Goal: Task Accomplishment & Management: Manage account settings

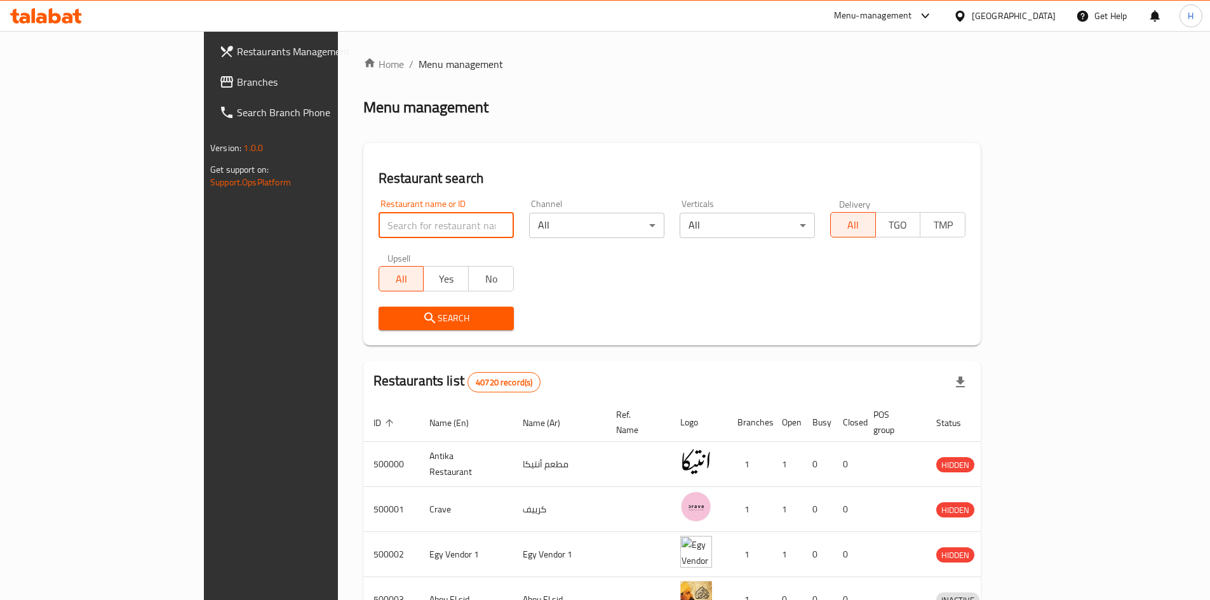
click at [378, 218] on input "search" at bounding box center [445, 225] width 135 height 25
paste input "683569"
type input "683569"
click button "Search" at bounding box center [445, 318] width 135 height 23
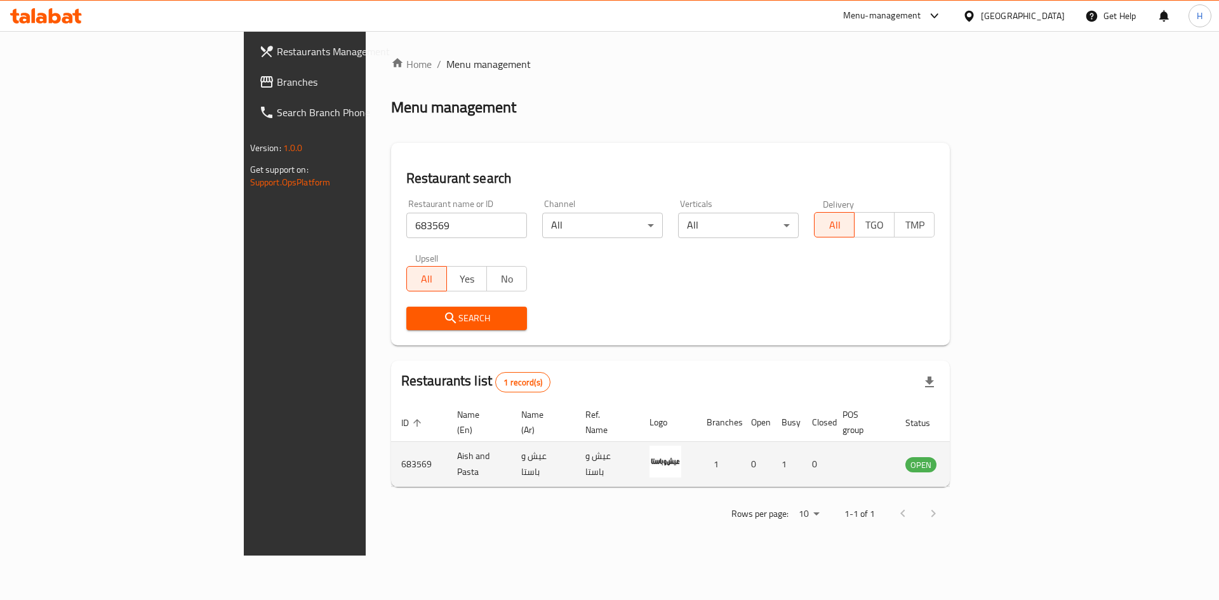
click at [447, 454] on td "Aish and Pasta" at bounding box center [479, 464] width 64 height 45
click at [1006, 458] on td "enhanced table" at bounding box center [984, 464] width 44 height 45
click at [996, 457] on link "enhanced table" at bounding box center [983, 464] width 23 height 15
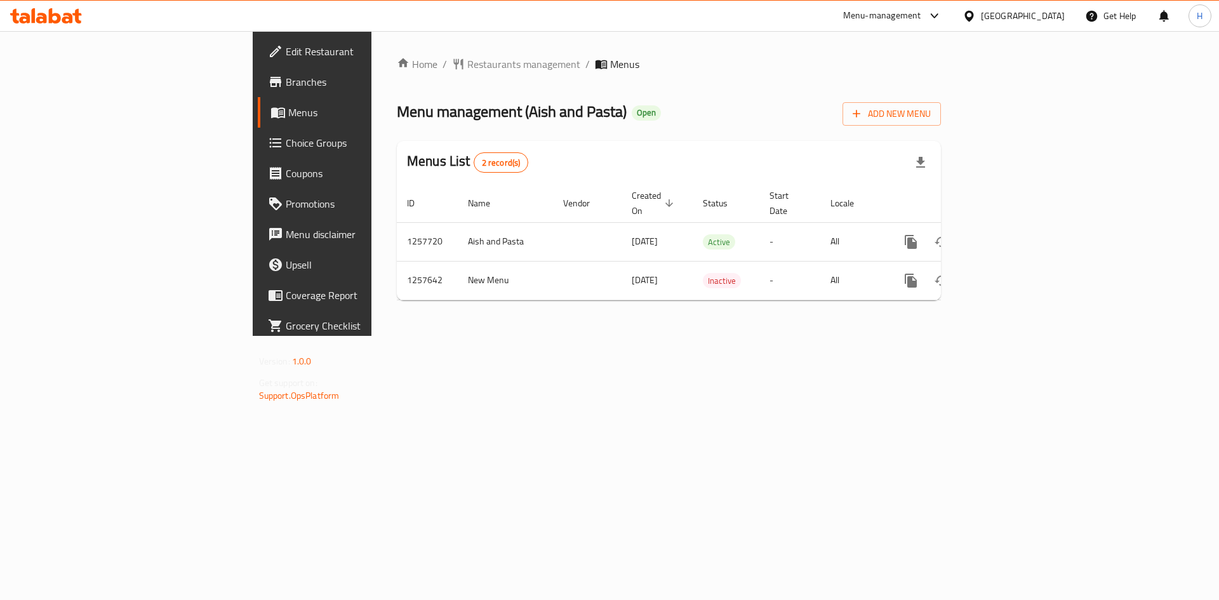
click at [258, 90] on link "Branches" at bounding box center [357, 82] width 199 height 30
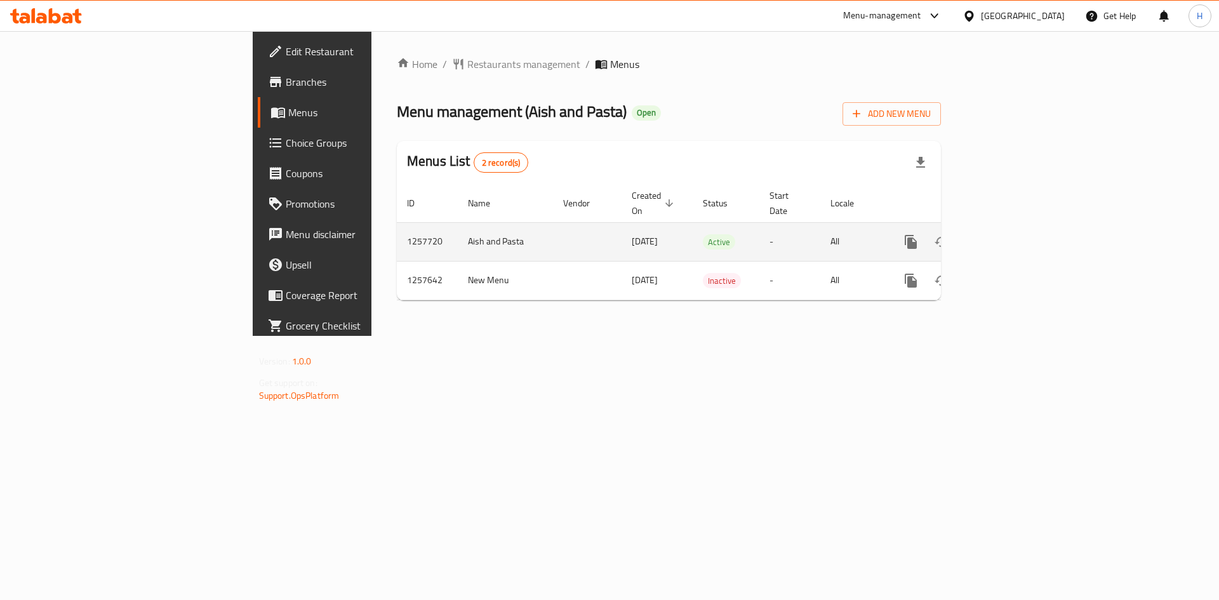
click at [1010, 234] on icon "enhanced table" at bounding box center [1002, 241] width 15 height 15
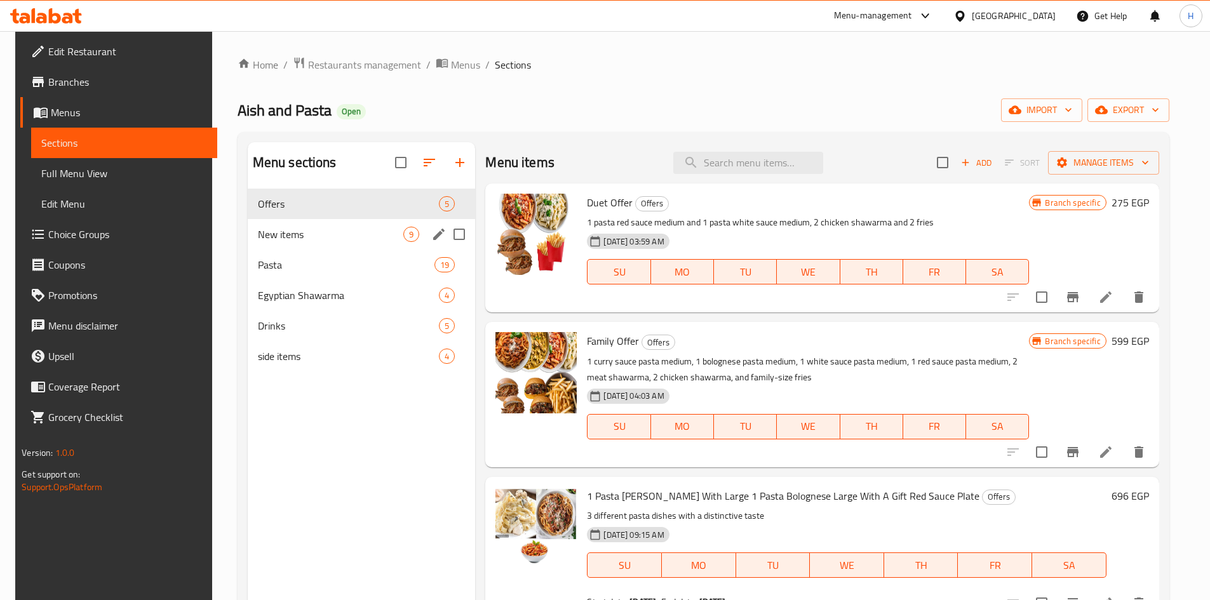
click at [368, 239] on span "New items" at bounding box center [331, 234] width 146 height 15
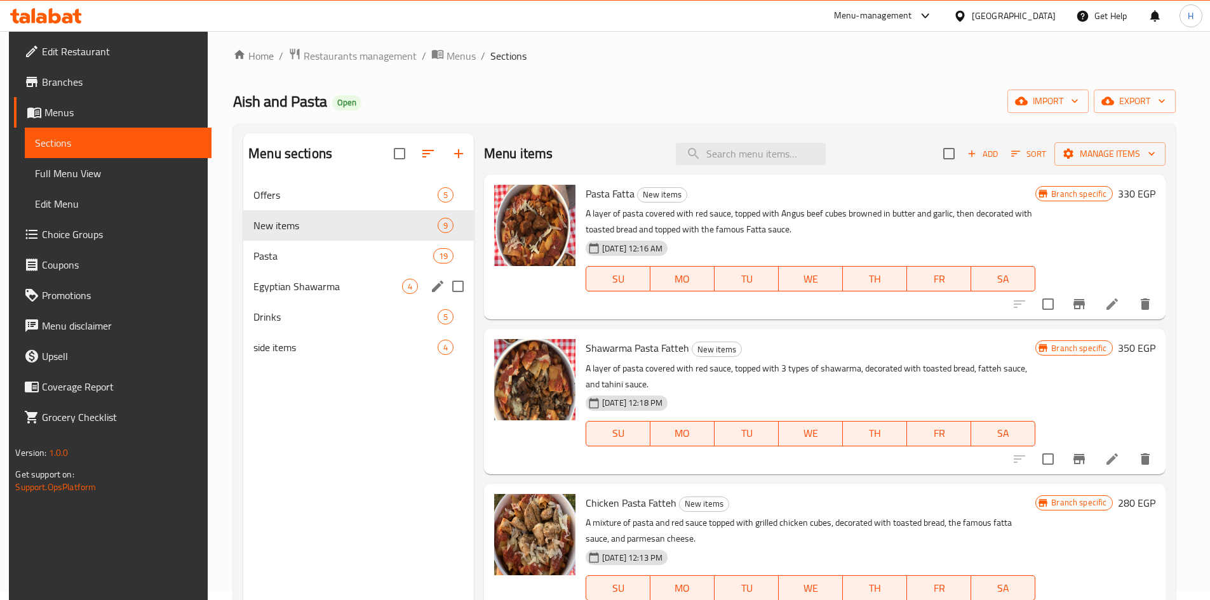
scroll to position [64, 0]
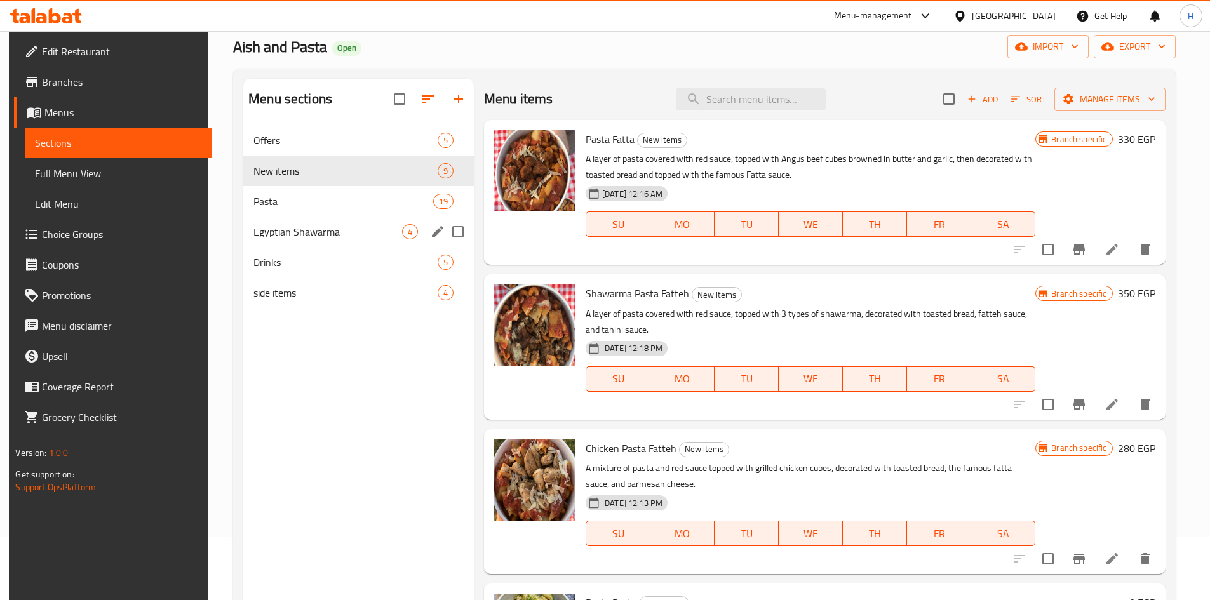
click at [323, 222] on div "Egyptian Shawarma 4" at bounding box center [358, 232] width 231 height 30
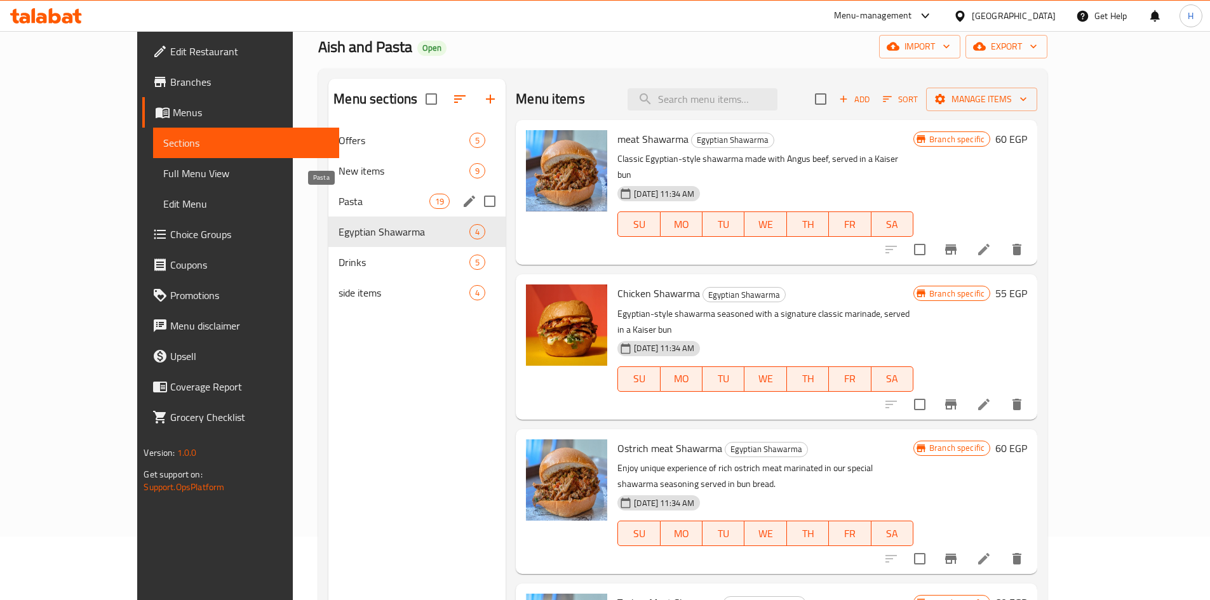
click at [338, 207] on span "Pasta" at bounding box center [383, 201] width 91 height 15
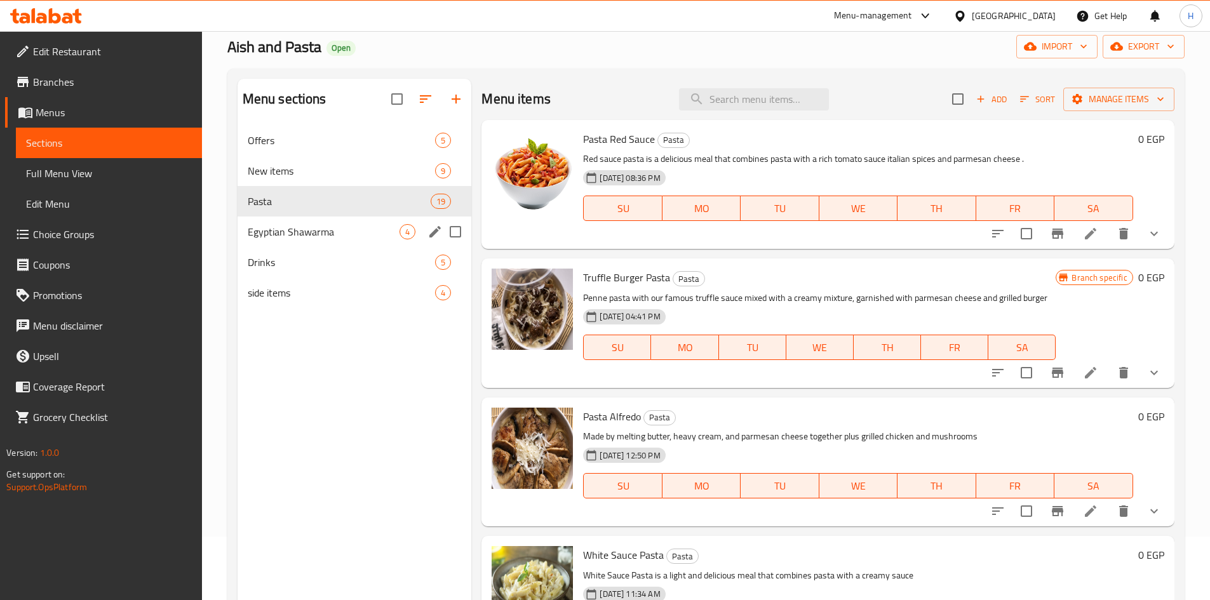
drag, startPoint x: 325, startPoint y: 219, endPoint x: 328, endPoint y: 227, distance: 8.8
click at [325, 220] on div "Egyptian Shawarma 4" at bounding box center [354, 232] width 234 height 30
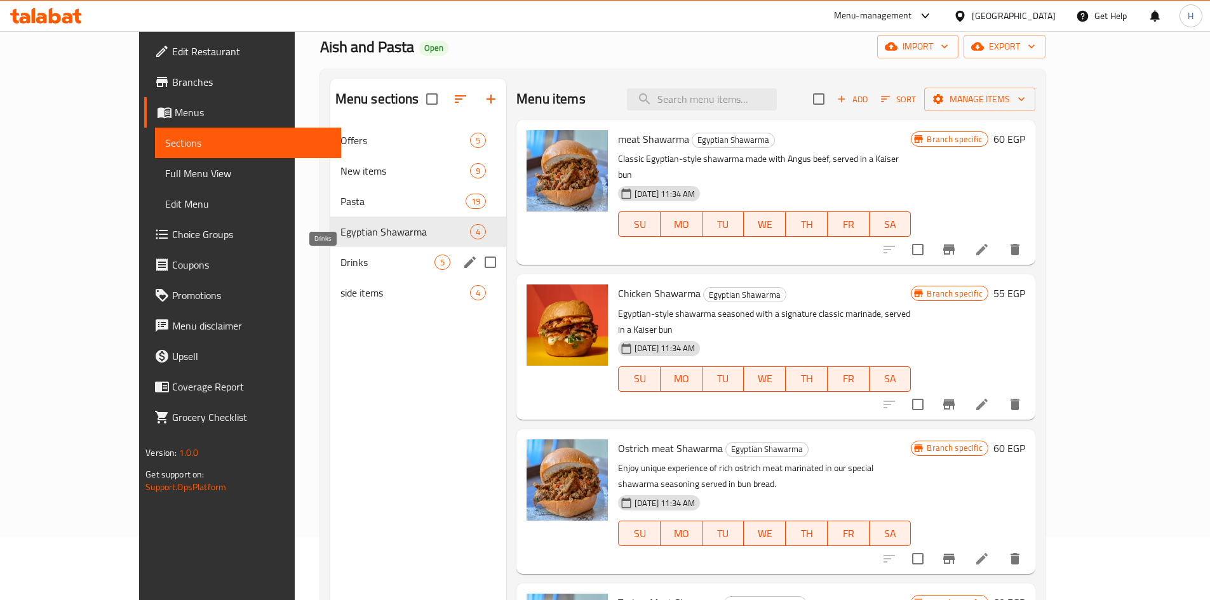
click at [340, 261] on span "Drinks" at bounding box center [387, 262] width 94 height 15
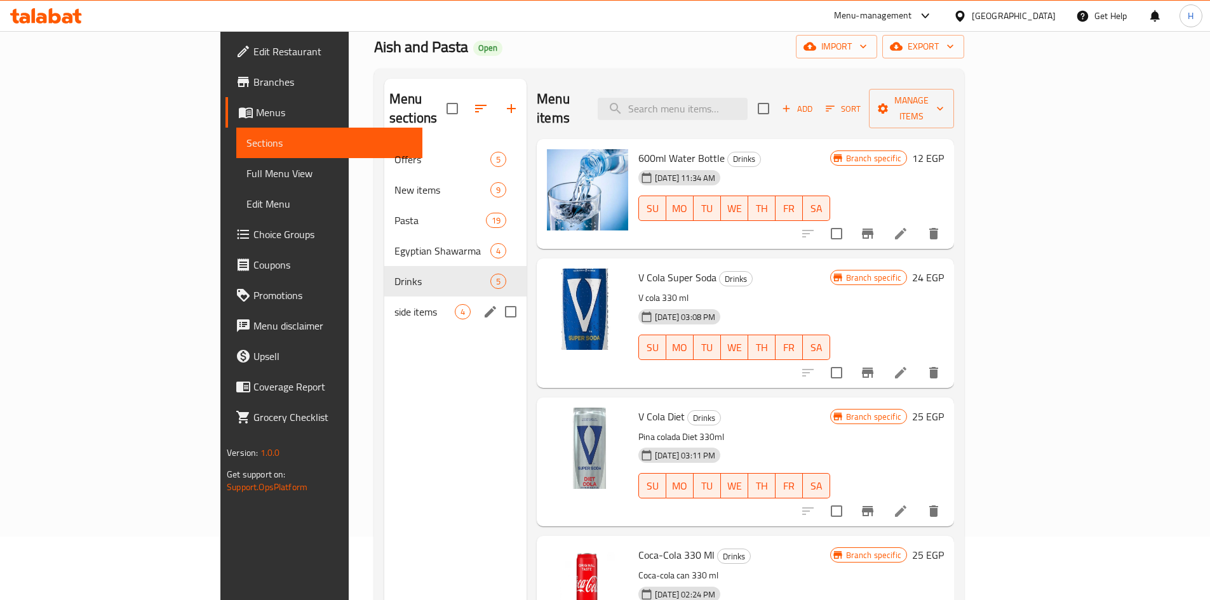
click at [384, 297] on div "side items 4" at bounding box center [455, 312] width 142 height 30
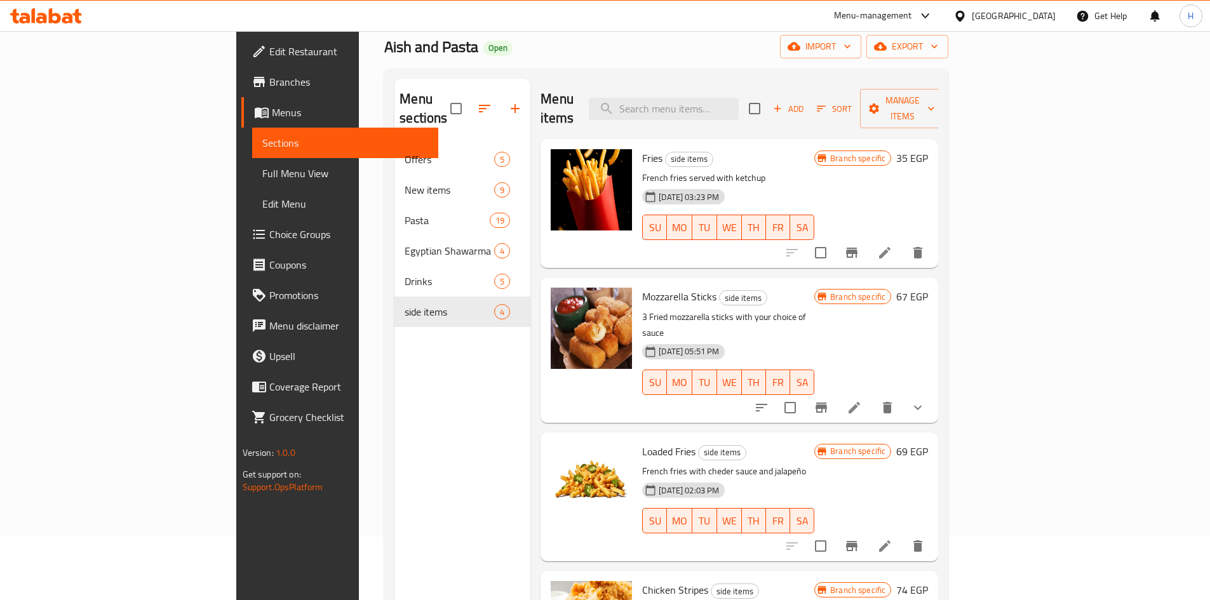
click at [269, 84] on span "Branches" at bounding box center [348, 81] width 159 height 15
